Goal: Check status: Check status

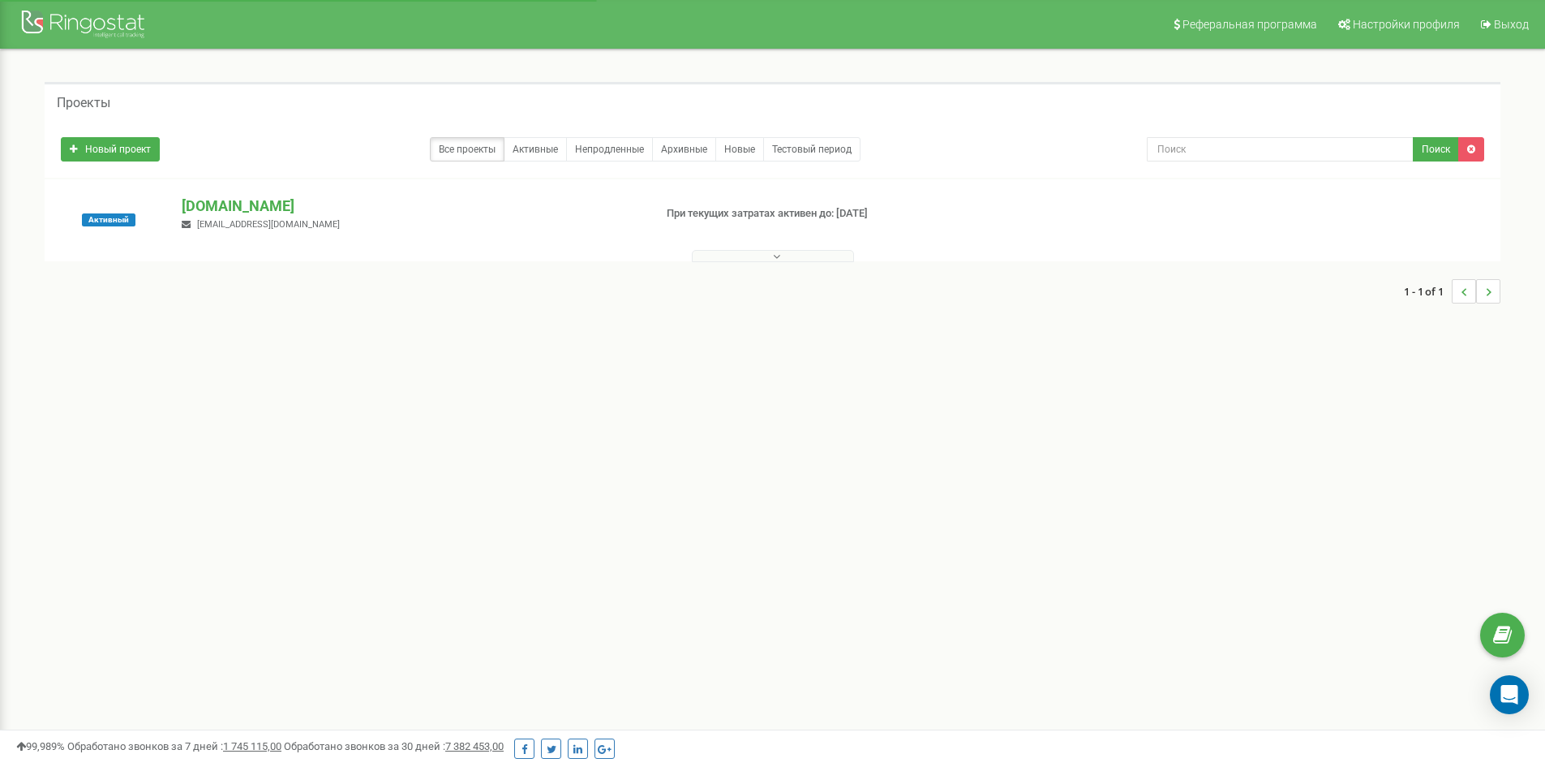
click at [246, 216] on div "[DOMAIN_NAME] [EMAIL_ADDRESS][DOMAIN_NAME]" at bounding box center [411, 213] width 483 height 36
click at [250, 195] on p "[DOMAIN_NAME]" at bounding box center [411, 205] width 458 height 21
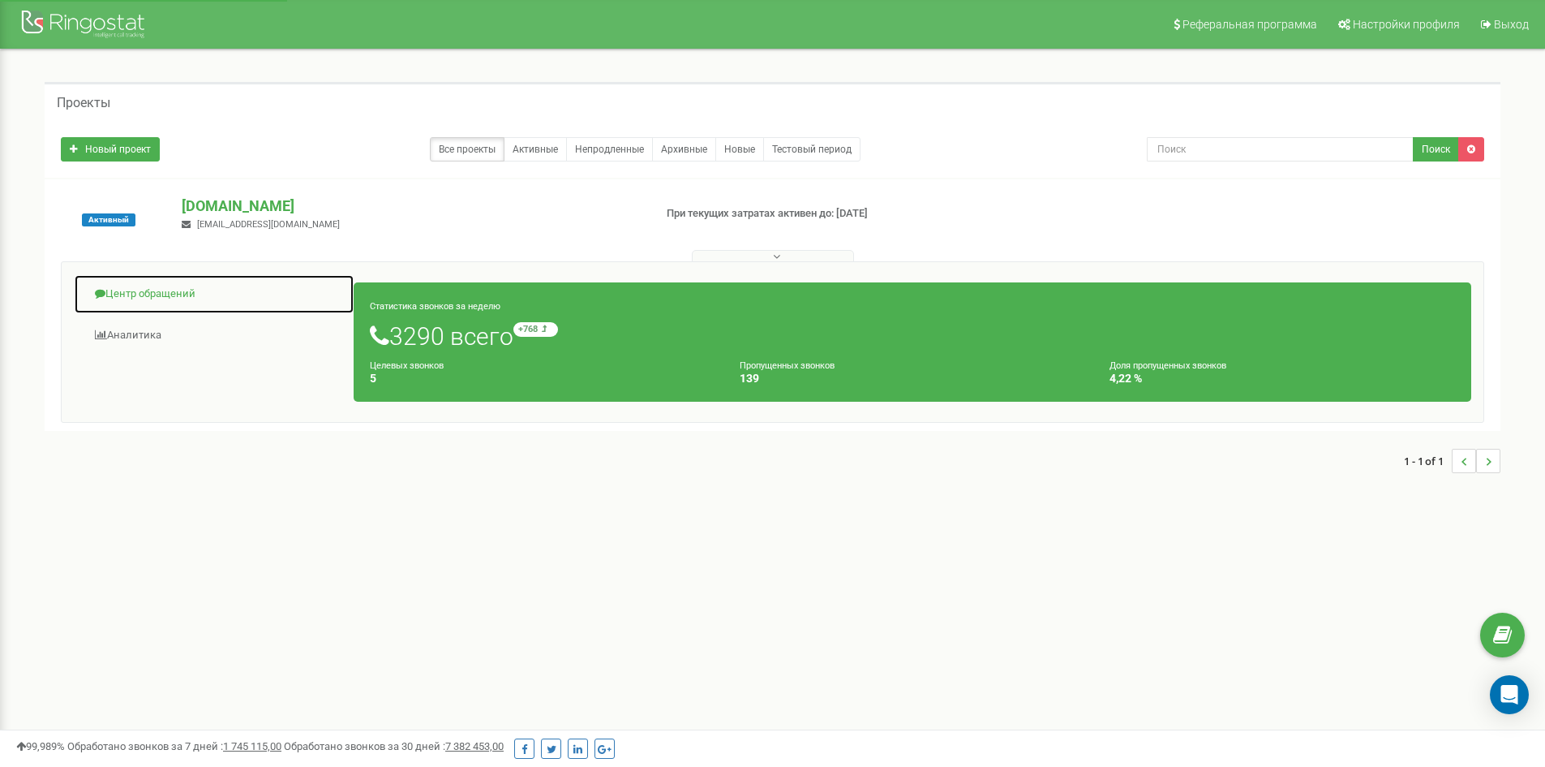
click at [163, 277] on link "Центр обращений" at bounding box center [214, 294] width 281 height 40
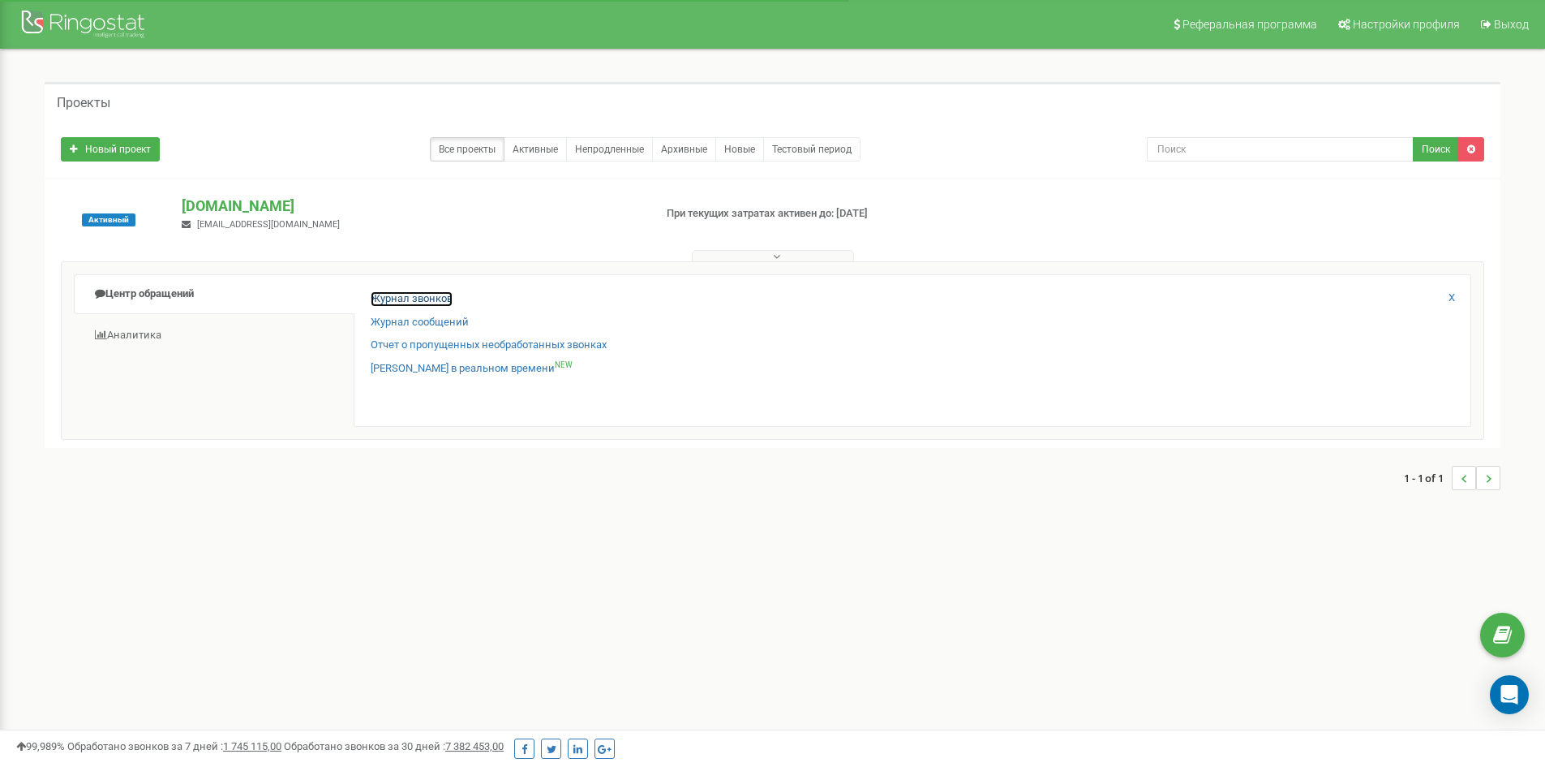
click at [421, 294] on link "Журнал звонков" at bounding box center [412, 298] width 82 height 15
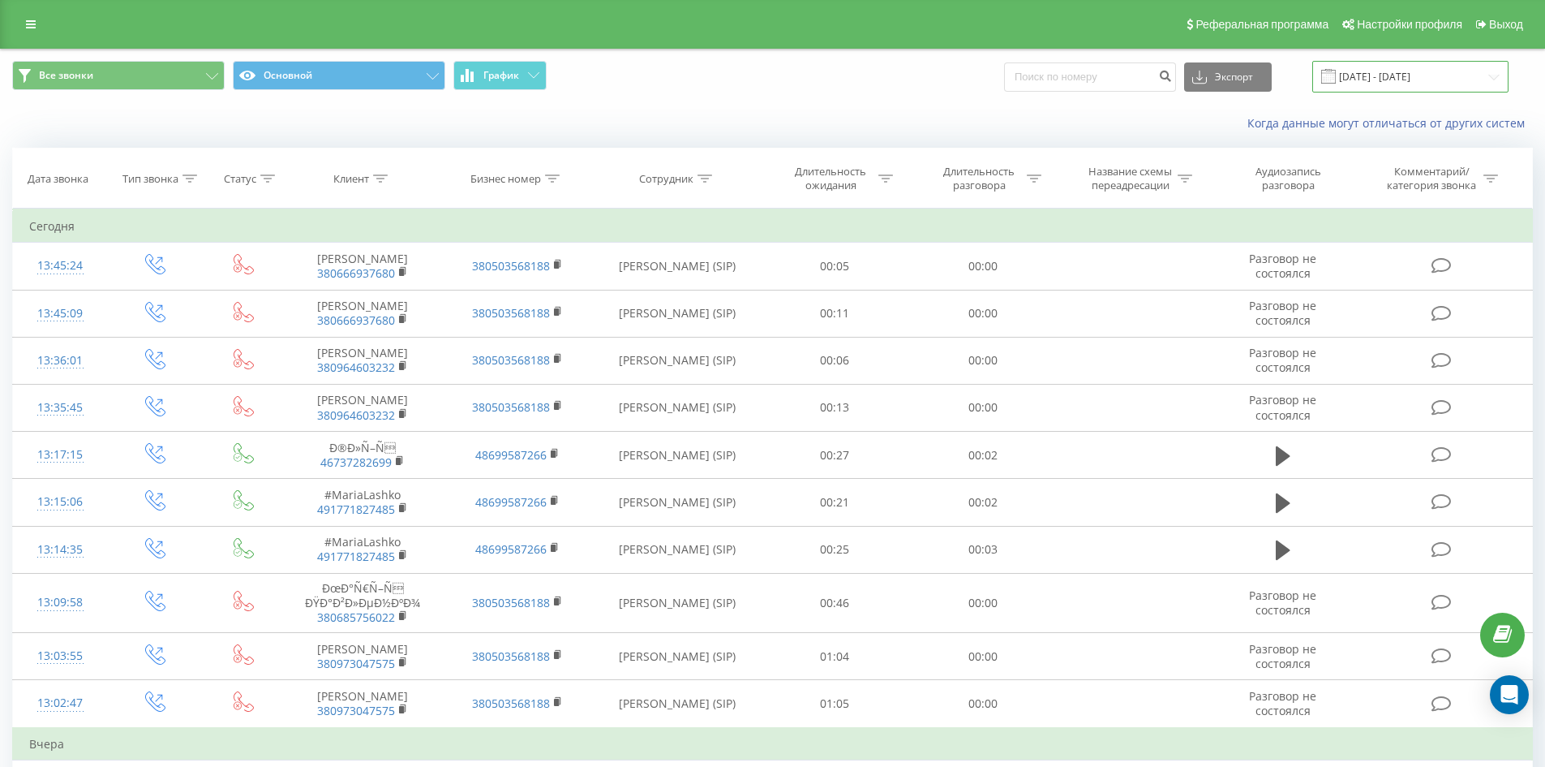
click at [1405, 76] on input "22.08.2025 - 22.09.2025" at bounding box center [1411, 77] width 196 height 32
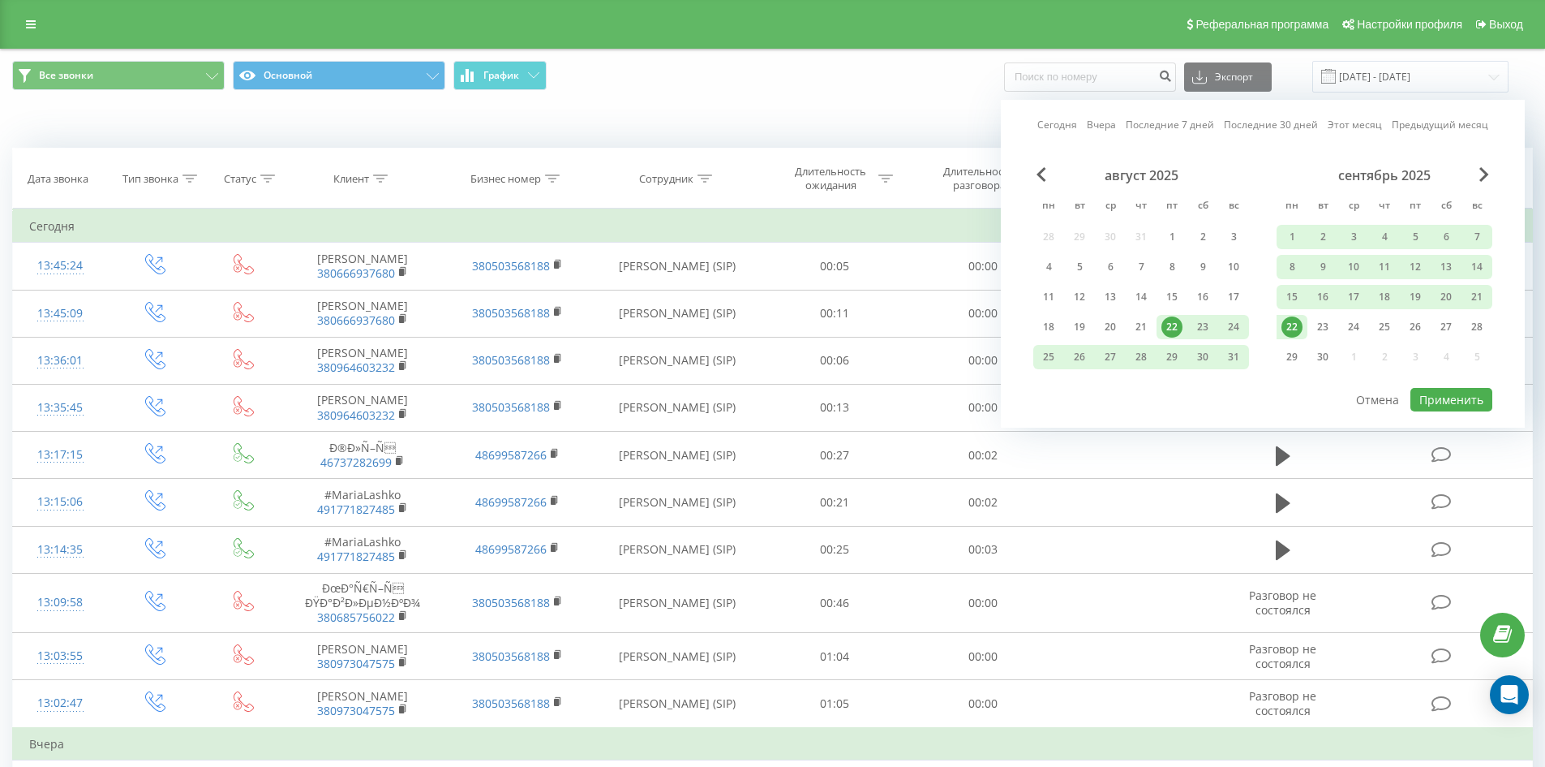
click at [1300, 316] on div "22" at bounding box center [1292, 327] width 31 height 24
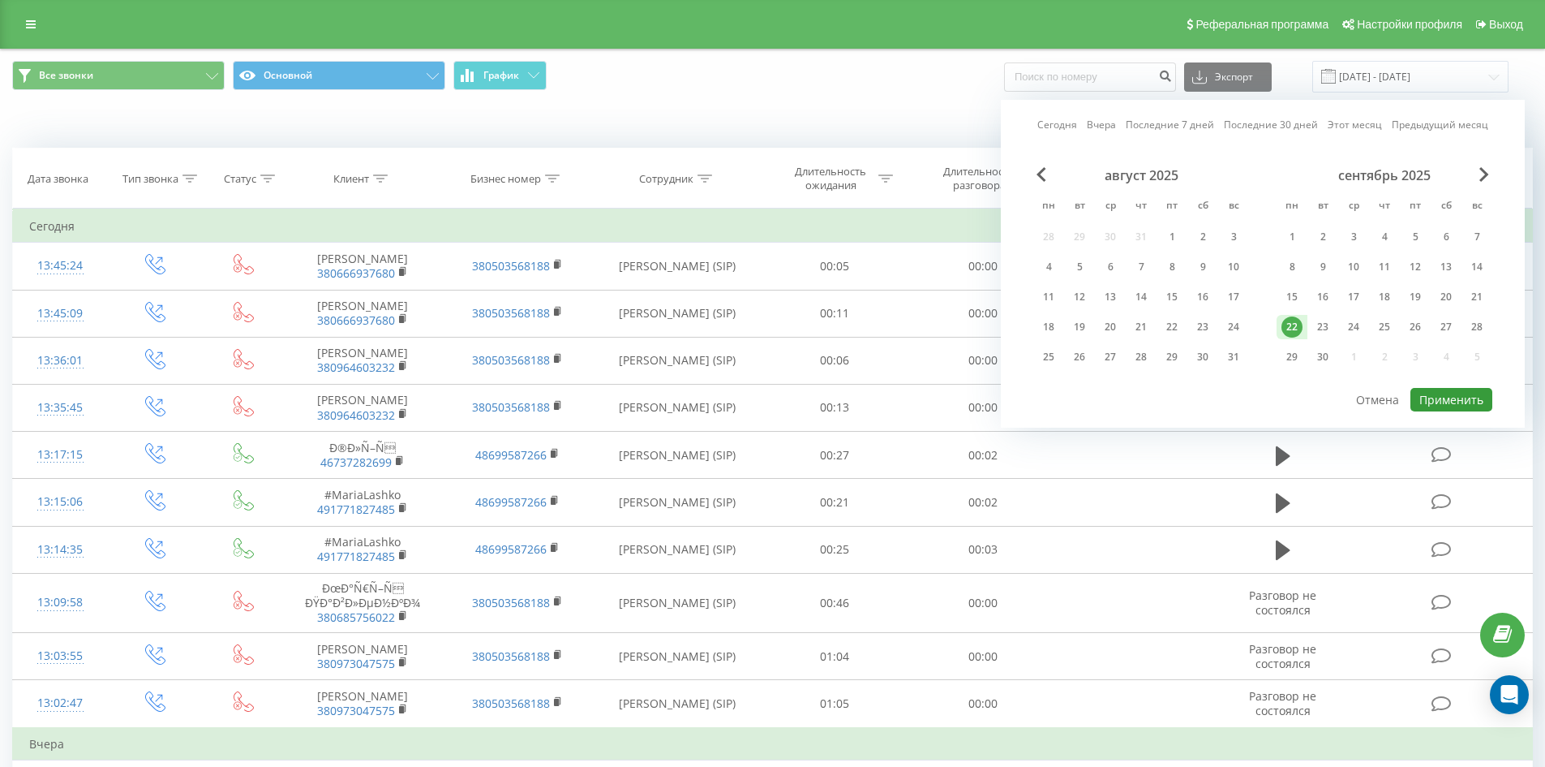
click at [1426, 391] on button "Применить" at bounding box center [1452, 400] width 82 height 24
type input "22.09.2025 - 22.09.2025"
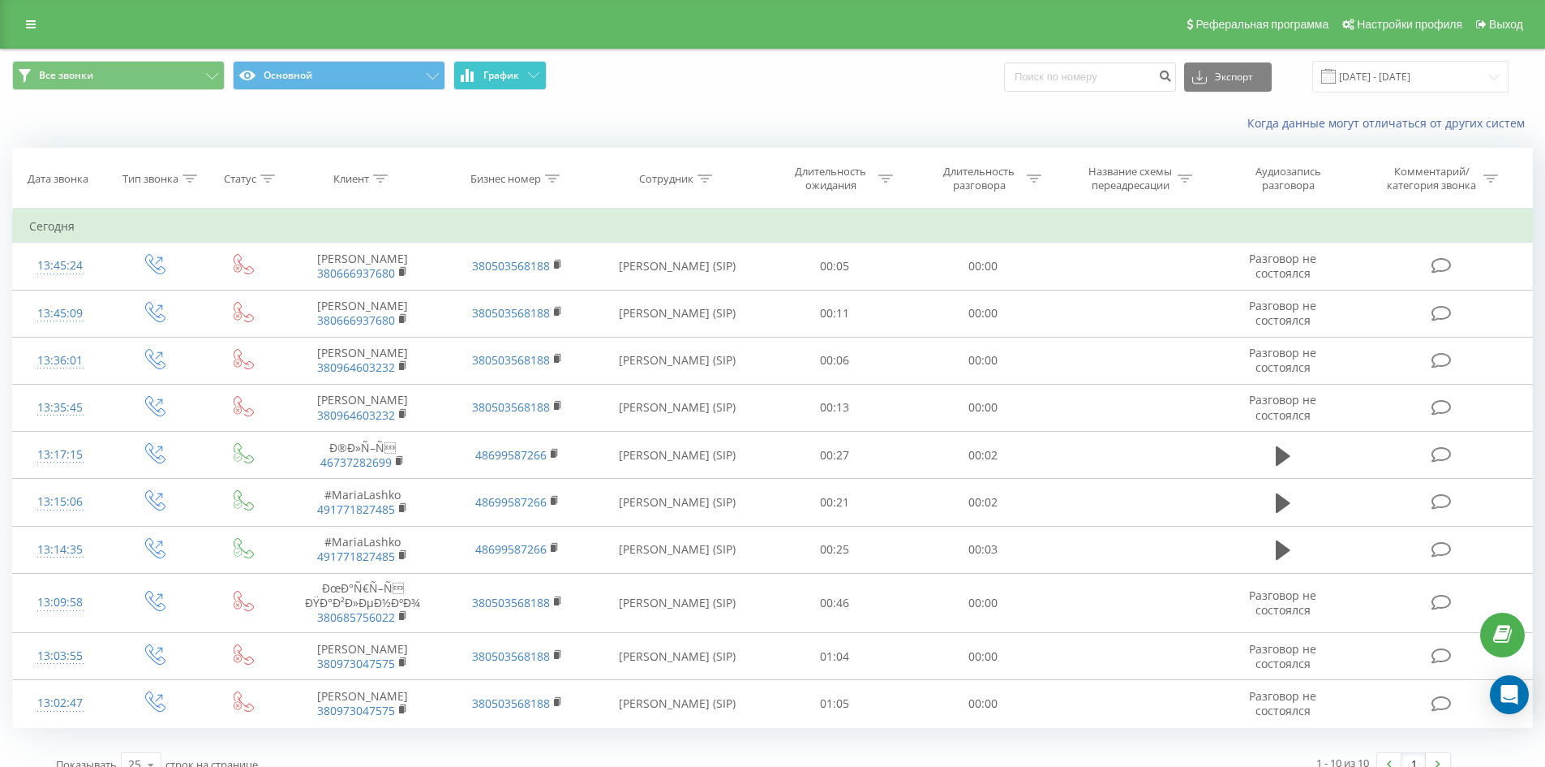
click at [485, 72] on span "График" at bounding box center [501, 75] width 36 height 11
